Goal: Navigation & Orientation: Find specific page/section

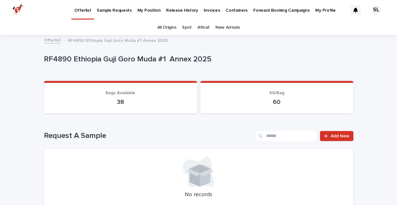
click at [81, 11] on p "Offerlist" at bounding box center [82, 6] width 17 height 13
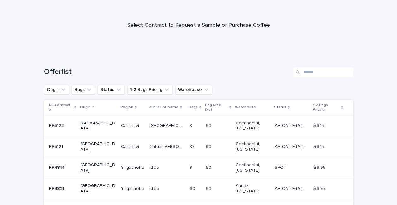
scroll to position [47, 0]
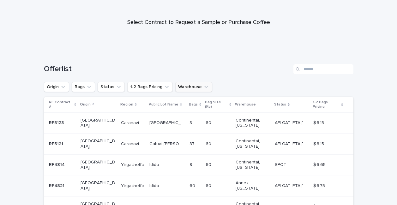
click at [191, 86] on button "Warehouse" at bounding box center [193, 87] width 37 height 10
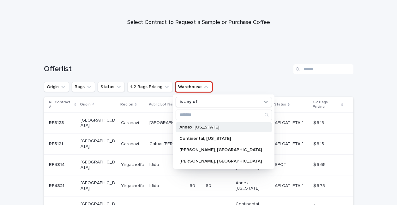
click at [196, 127] on p "Annex, [US_STATE]" at bounding box center [220, 127] width 82 height 4
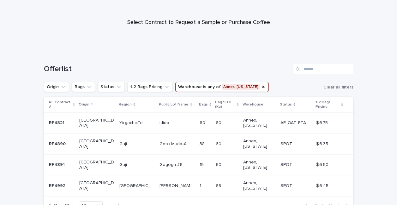
click at [288, 119] on p "AFLOAT: ETA [DATE]" at bounding box center [296, 122] width 32 height 7
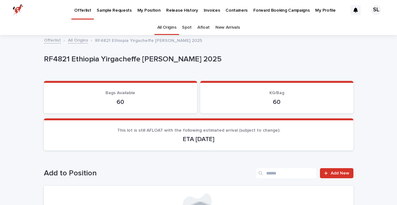
click at [273, 9] on p "Forward Booking Campaigns" at bounding box center [281, 6] width 56 height 13
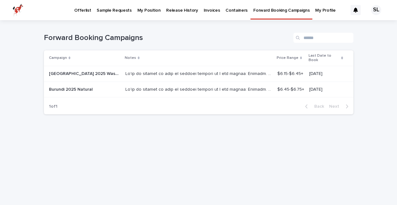
click at [78, 86] on p "Burundi 2025 Natural" at bounding box center [71, 89] width 45 height 7
